Goal: Task Accomplishment & Management: Manage account settings

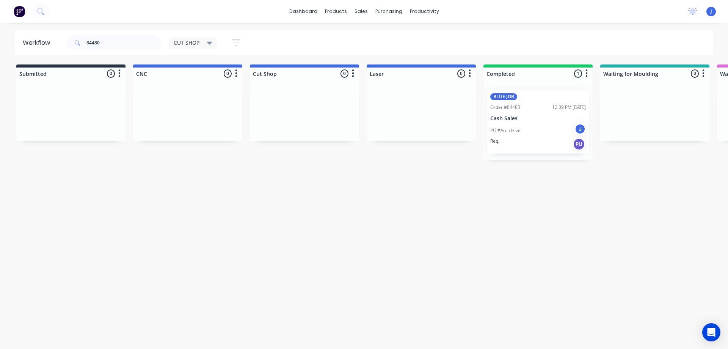
scroll to position [0, 4]
drag, startPoint x: 33, startPoint y: 38, endPoint x: 22, endPoint y: 38, distance: 10.6
click at [20, 38] on header "Workflow 84480 CUT SHOP Save new view None edit CUT SHOP (Default) edit DISPATC…" at bounding box center [364, 42] width 698 height 25
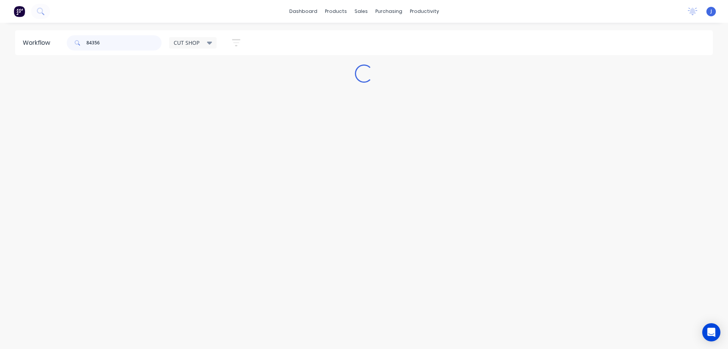
scroll to position [0, 0]
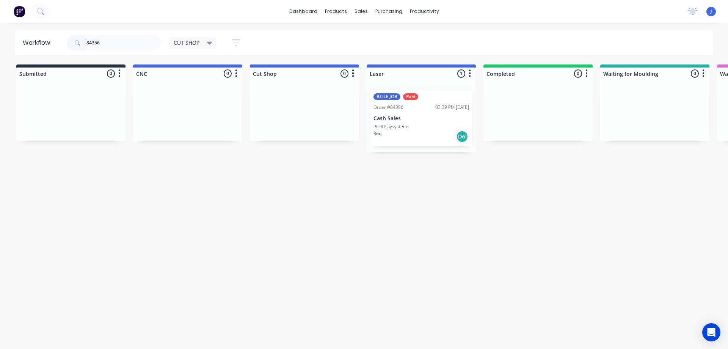
click at [386, 127] on p "PO #Playsystems" at bounding box center [391, 126] width 36 height 7
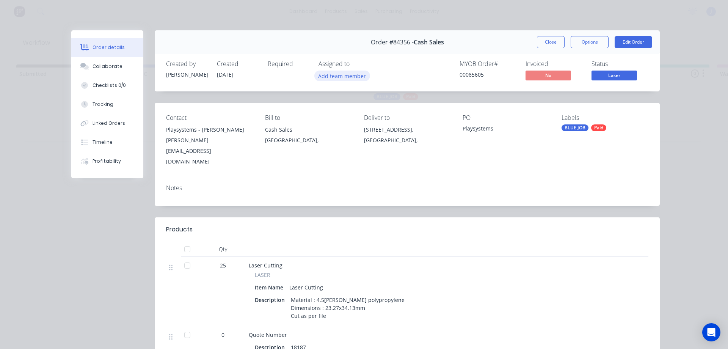
click at [339, 77] on button "Add team member" at bounding box center [342, 75] width 56 height 10
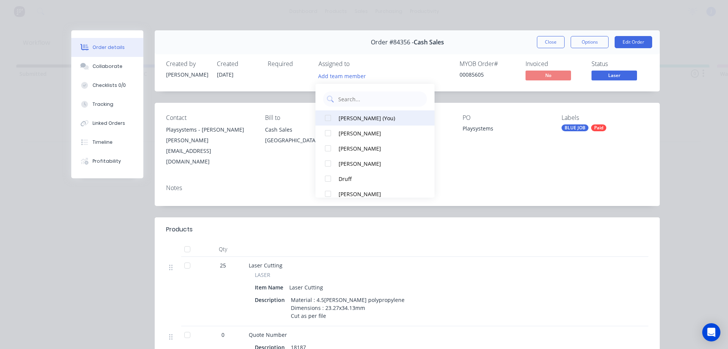
click at [353, 114] on div "[PERSON_NAME] (You)" at bounding box center [378, 118] width 80 height 8
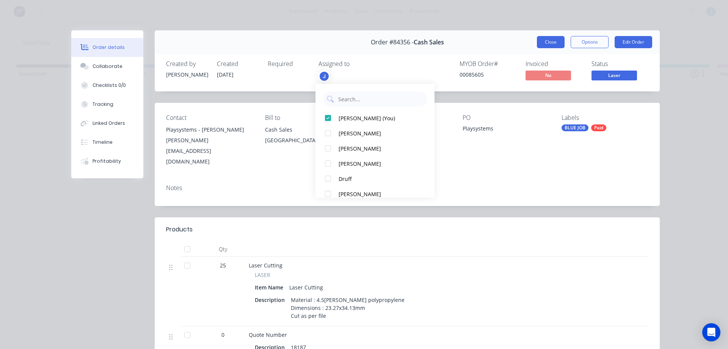
click at [548, 44] on button "Close" at bounding box center [551, 42] width 28 height 12
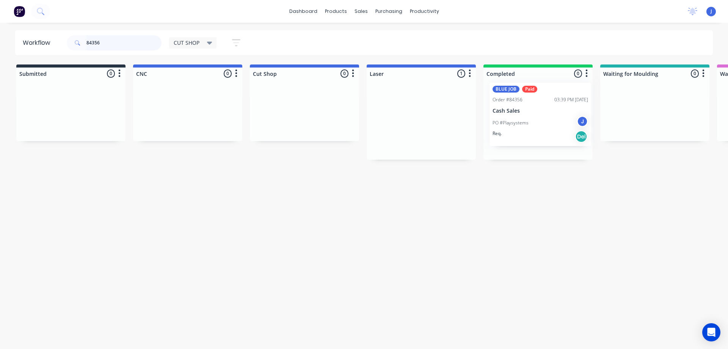
drag, startPoint x: 405, startPoint y: 132, endPoint x: 528, endPoint y: 124, distance: 122.6
drag, startPoint x: 108, startPoint y: 42, endPoint x: 27, endPoint y: 45, distance: 80.4
click at [27, 45] on header "Workflow 84356 CUT SHOP Save new view None edit CUT SHOP (Default) edit DISPATC…" at bounding box center [364, 42] width 698 height 25
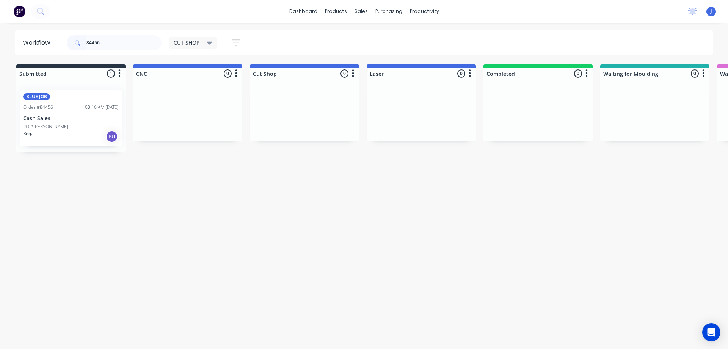
click at [68, 124] on div "PO #[PERSON_NAME]" at bounding box center [70, 126] width 95 height 7
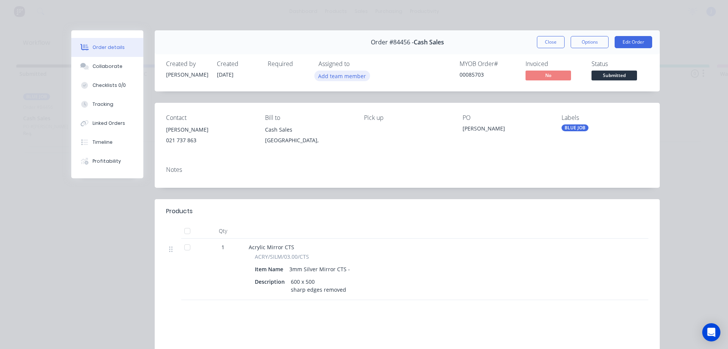
click at [346, 78] on button "Add team member" at bounding box center [342, 75] width 56 height 10
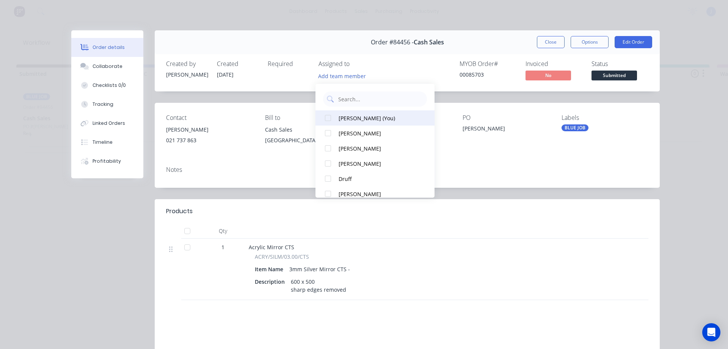
click at [350, 120] on div "[PERSON_NAME] (You)" at bounding box center [378, 118] width 80 height 8
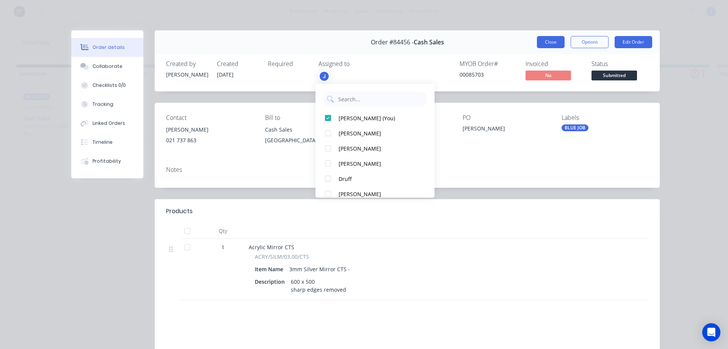
click at [548, 43] on button "Close" at bounding box center [551, 42] width 28 height 12
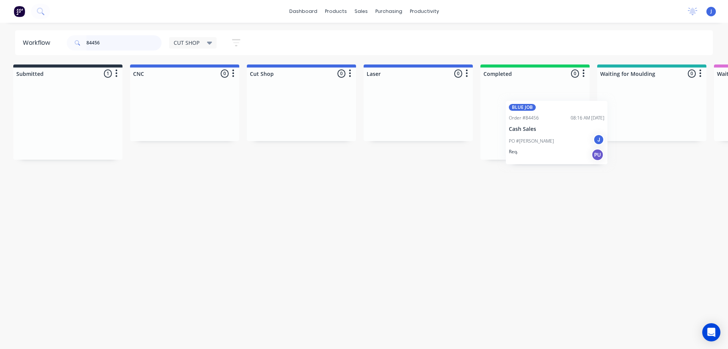
scroll to position [0, 5]
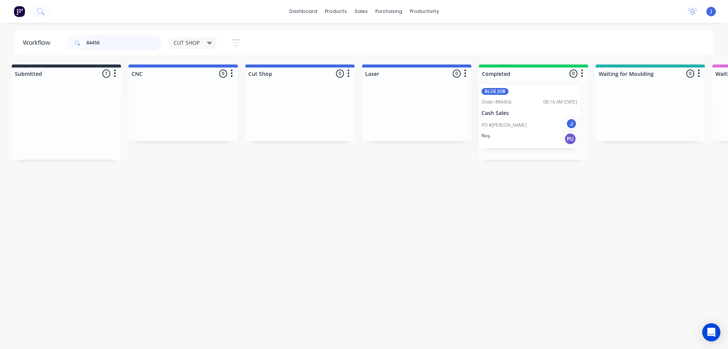
drag, startPoint x: 76, startPoint y: 125, endPoint x: 536, endPoint y: 118, distance: 460.0
click at [512, 128] on div "PO #[PERSON_NAME]" at bounding box center [532, 130] width 95 height 14
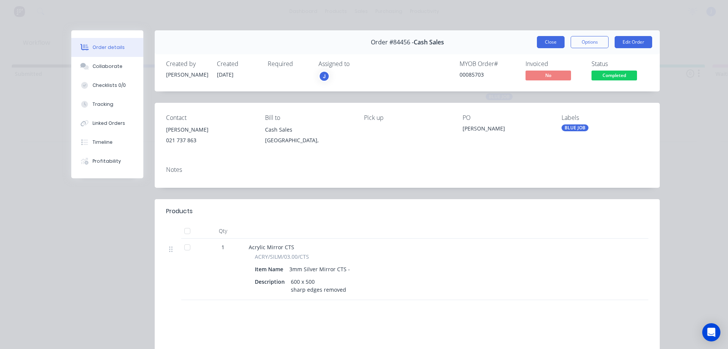
click at [546, 44] on button "Close" at bounding box center [551, 42] width 28 height 12
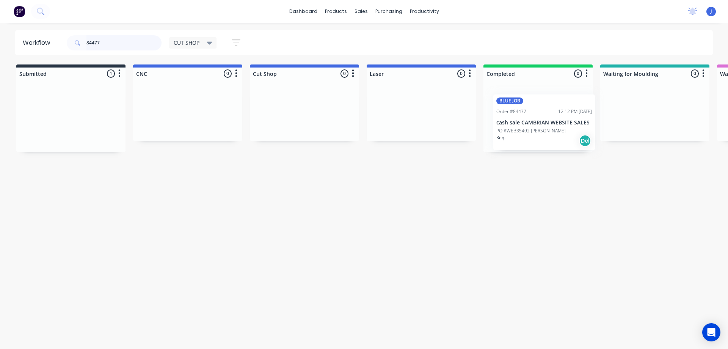
scroll to position [0, 1]
drag, startPoint x: 257, startPoint y: 143, endPoint x: 557, endPoint y: 144, distance: 300.1
click at [540, 126] on p "PO #WEB35492 [PERSON_NAME]" at bounding box center [523, 126] width 69 height 7
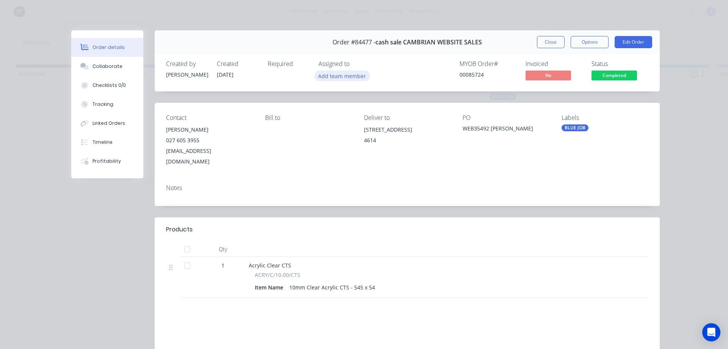
click at [346, 81] on div "Created by [PERSON_NAME] Created [DATE] Required Assigned to Add team member MY…" at bounding box center [407, 71] width 505 height 40
click at [347, 78] on button "Add team member" at bounding box center [342, 75] width 56 height 10
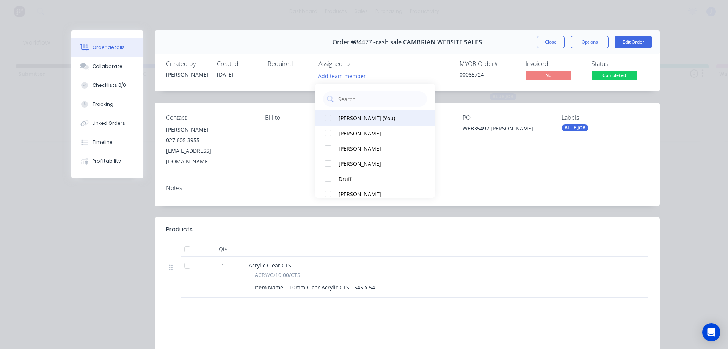
click at [354, 120] on div "[PERSON_NAME] (You)" at bounding box center [378, 118] width 80 height 8
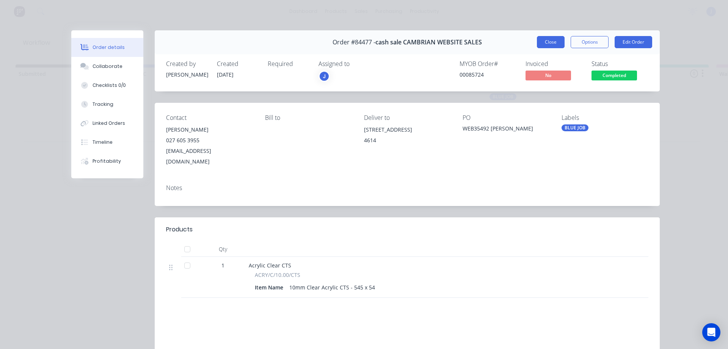
click at [548, 41] on button "Close" at bounding box center [551, 42] width 28 height 12
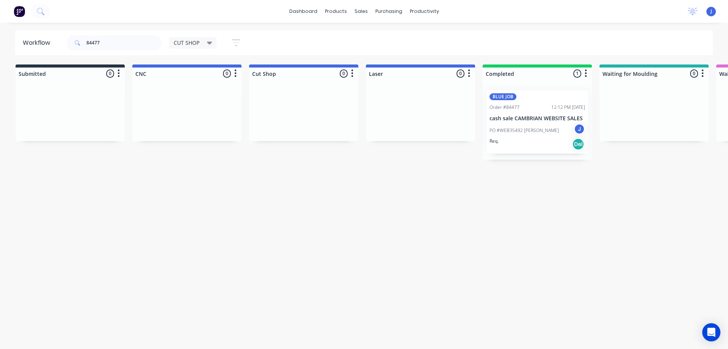
drag, startPoint x: 361, startPoint y: 213, endPoint x: 363, endPoint y: 209, distance: 4.2
click at [361, 212] on div "Workflow 84477 CUT SHOP Save new view None edit CUT SHOP (Default) edit DISPATC…" at bounding box center [363, 181] width 728 height 303
click at [292, 238] on div "Workflow 84477 CUT SHOP Save new view None edit CUT SHOP (Default) edit DISPATC…" at bounding box center [363, 181] width 728 height 303
drag, startPoint x: 114, startPoint y: 44, endPoint x: 52, endPoint y: 45, distance: 62.1
click at [52, 45] on header "Workflow 84477 CUT SHOP Save new view None edit CUT SHOP (Default) edit DISPATC…" at bounding box center [364, 42] width 698 height 25
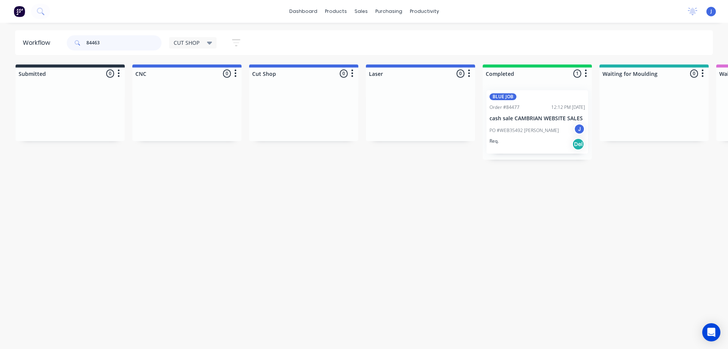
type input "84463"
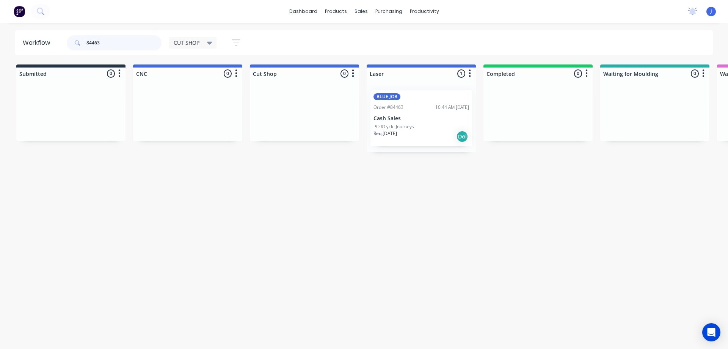
click at [382, 124] on div "BLUE JOB Order #84463 10:44 AM [DATE] Cash Sales PO #Cycle Journeys Req. [DATE]…" at bounding box center [420, 118] width 109 height 68
click at [401, 120] on p "Cash Sales" at bounding box center [420, 118] width 95 height 6
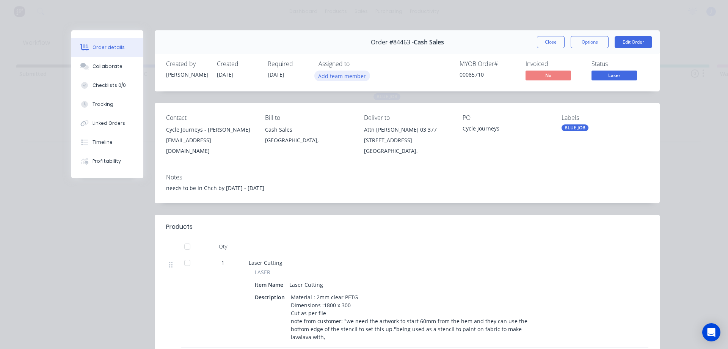
click at [323, 77] on button "Add team member" at bounding box center [342, 75] width 56 height 10
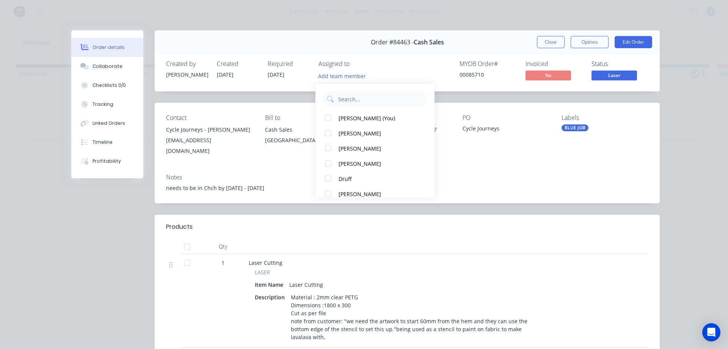
drag, startPoint x: 343, startPoint y: 116, endPoint x: 429, endPoint y: 93, distance: 88.9
click at [344, 114] on div "[PERSON_NAME] (You)" at bounding box center [378, 118] width 80 height 8
click at [547, 34] on div "Order #84463 - Cash Sales Close Options Edit Order" at bounding box center [407, 42] width 505 height 24
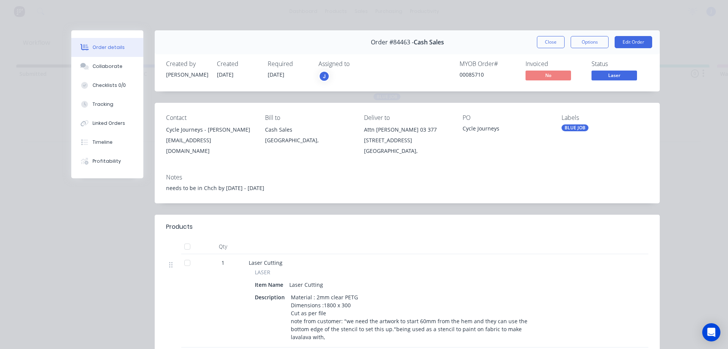
click at [547, 41] on button "Close" at bounding box center [551, 42] width 28 height 12
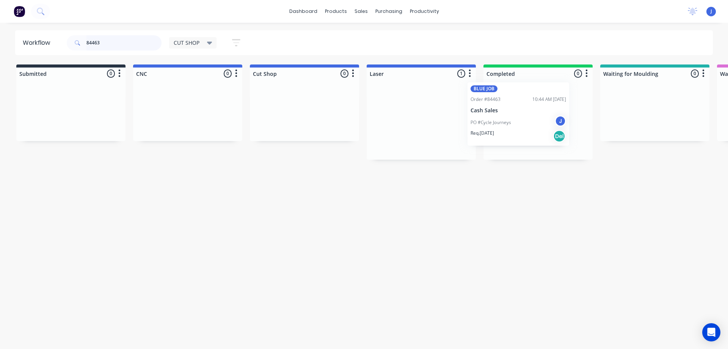
drag, startPoint x: 452, startPoint y: 124, endPoint x: 513, endPoint y: 112, distance: 62.4
